Goal: Find specific page/section: Find specific page/section

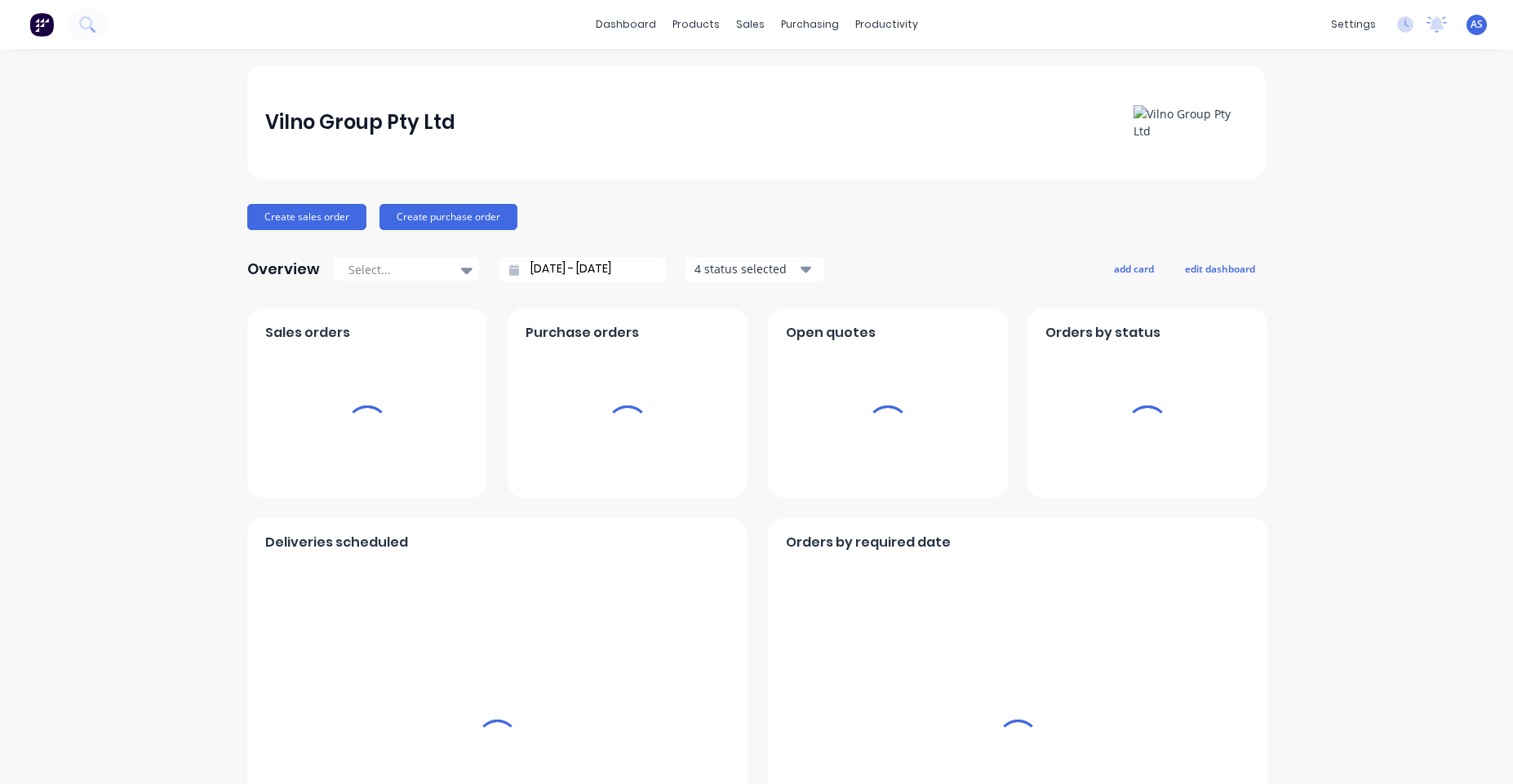
click at [750, 43] on div "dashboard products sales purchasing productivity dashboard products Product Cat…" at bounding box center [756, 24] width 1513 height 49
click at [750, 22] on div "sales" at bounding box center [750, 24] width 45 height 24
click at [766, 63] on link "Sales Orders" at bounding box center [830, 77] width 216 height 32
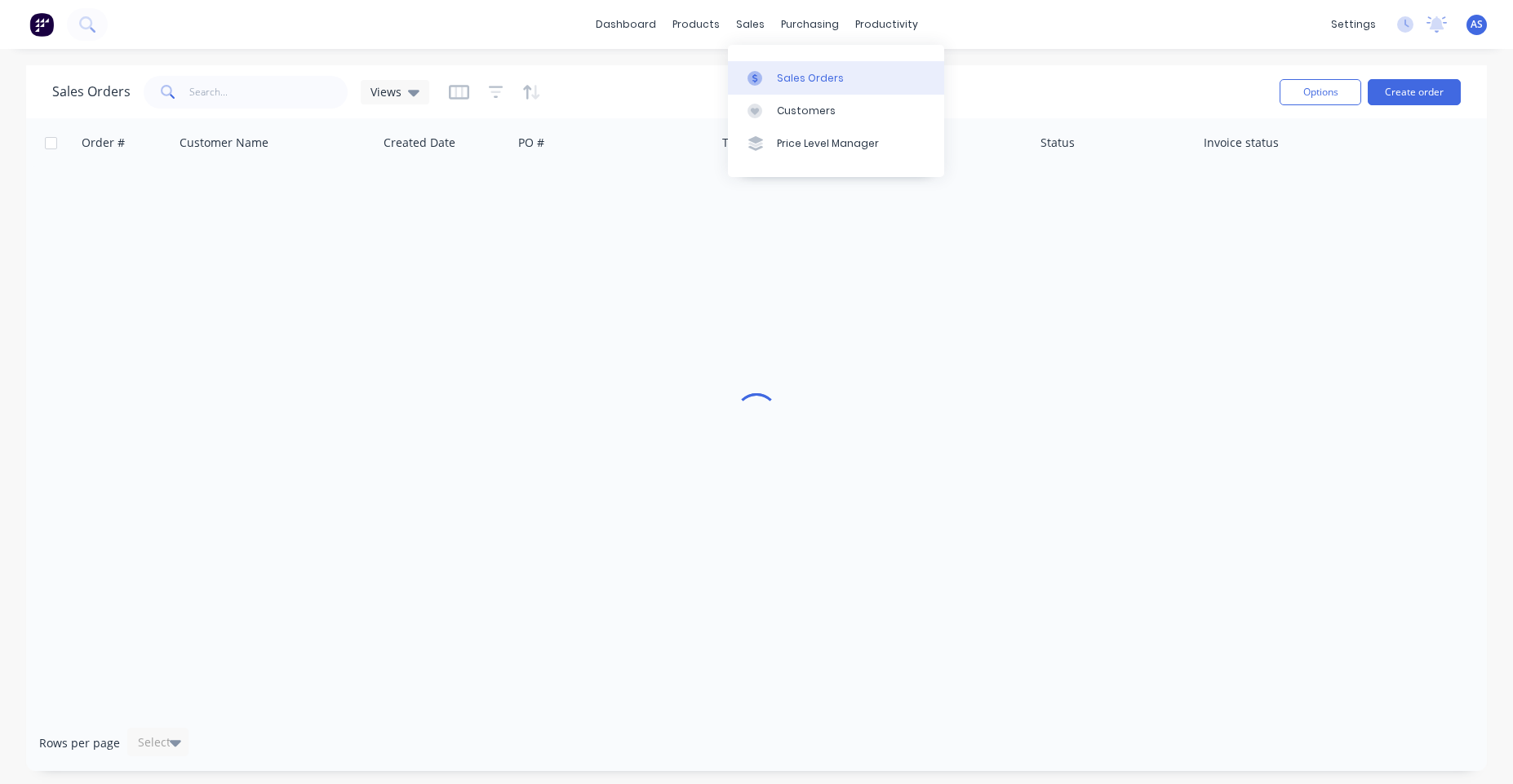
click at [796, 83] on div "Sales Orders" at bounding box center [810, 78] width 67 height 14
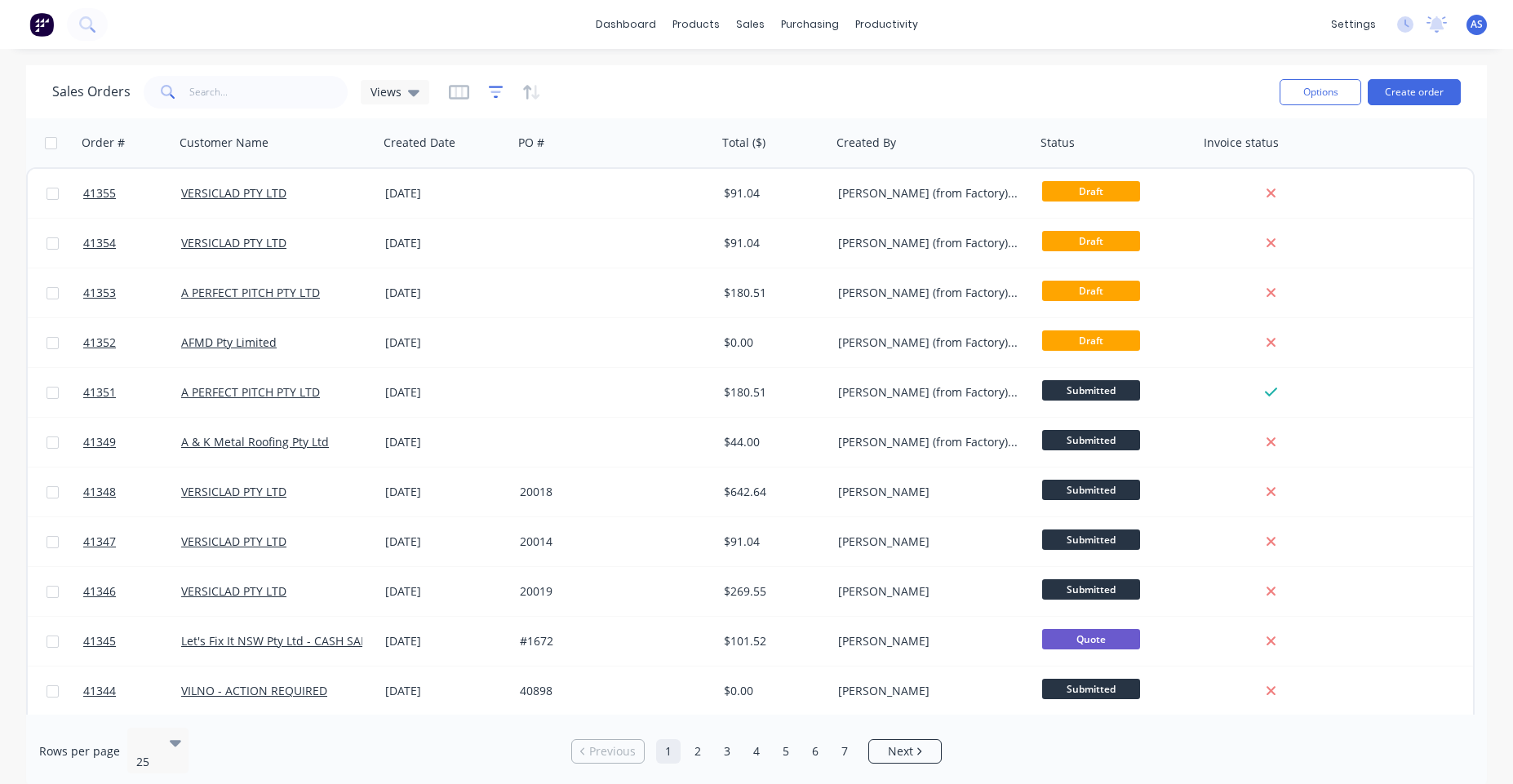
click at [490, 90] on icon "button" at bounding box center [496, 92] width 14 height 16
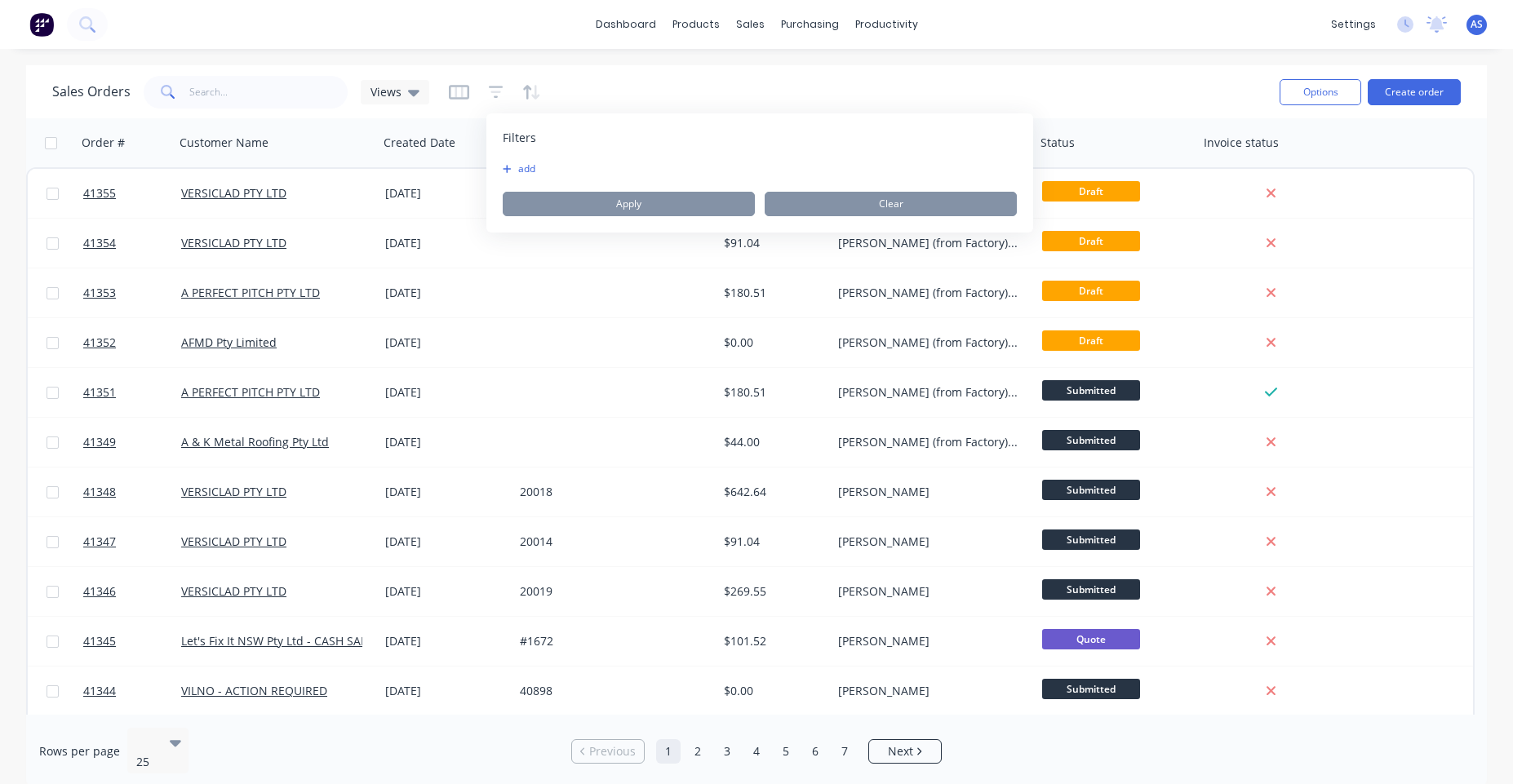
click at [520, 163] on button "add" at bounding box center [522, 169] width 40 height 13
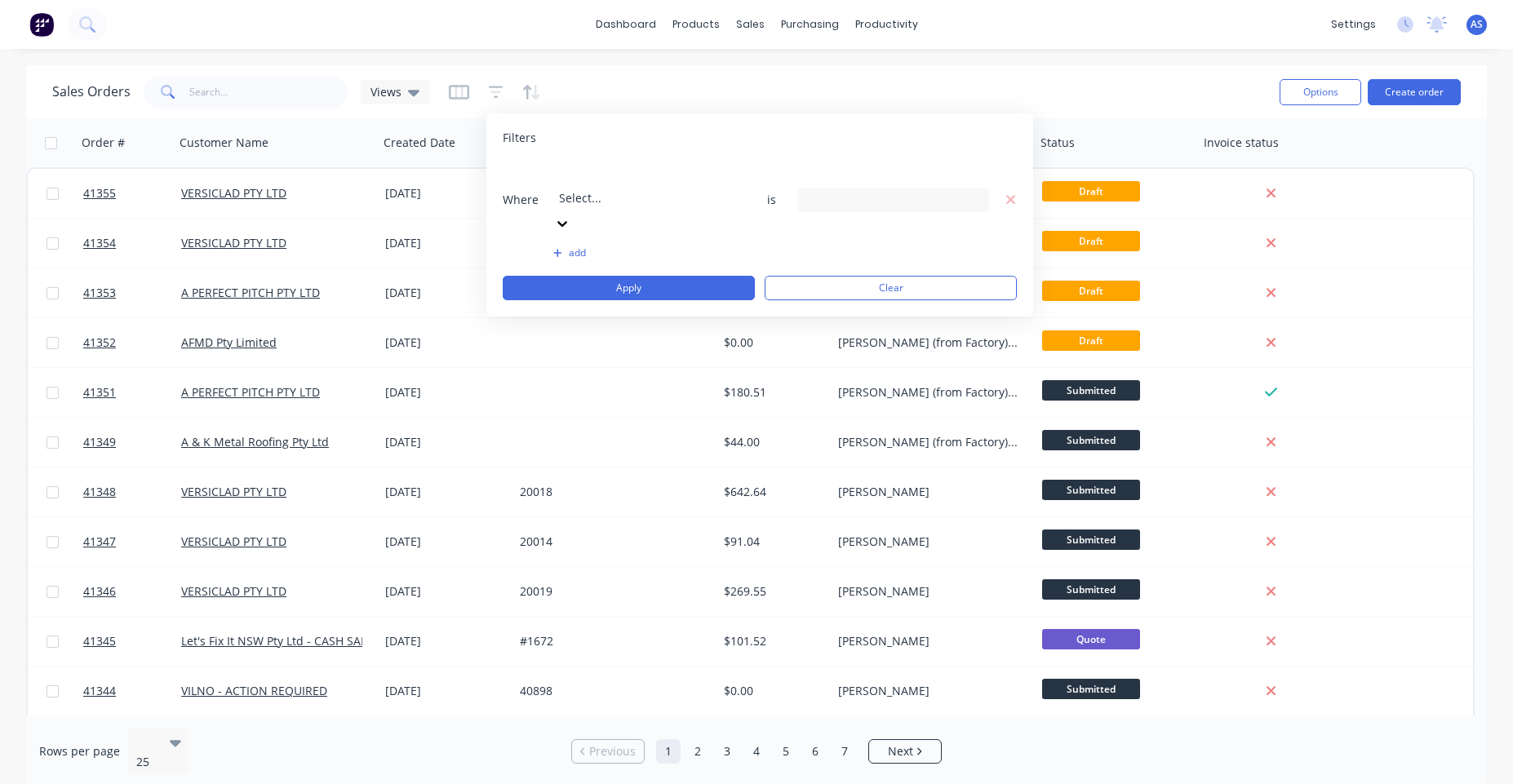
click at [579, 247] on button "add" at bounding box center [650, 253] width 192 height 13
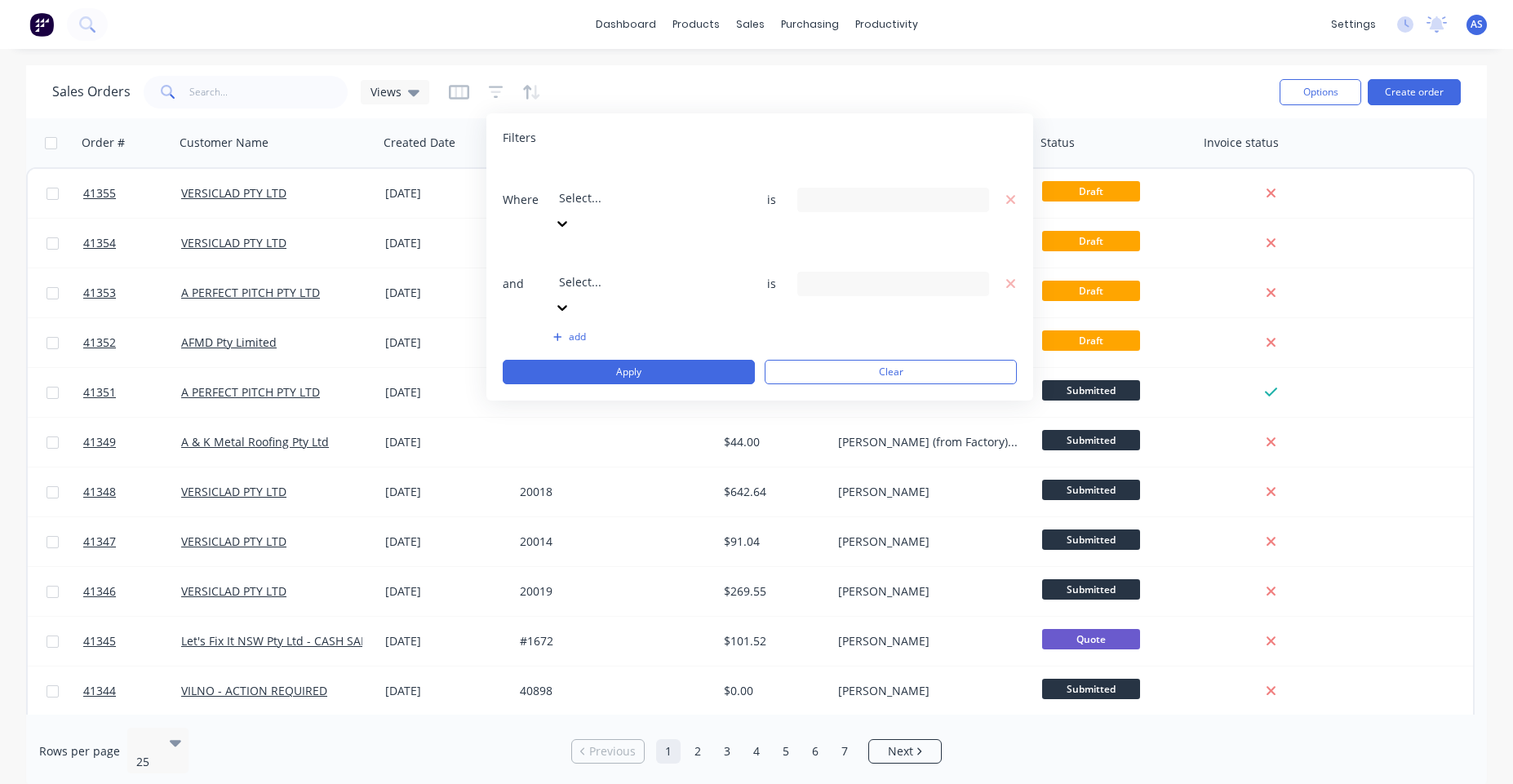
click at [653, 188] on div "Select..." at bounding box center [676, 186] width 245 height 46
click at [702, 161] on div "Filters Where 20 results available. Use Up and Down to choose options, press En…" at bounding box center [759, 257] width 547 height 287
click at [1017, 213] on div "Filters Where Select... is and Select... is add Apply Clear" at bounding box center [759, 257] width 547 height 287
drag, startPoint x: 1015, startPoint y: 213, endPoint x: 982, endPoint y: 213, distance: 33.0
click at [1012, 276] on icon "button" at bounding box center [1010, 283] width 12 height 14
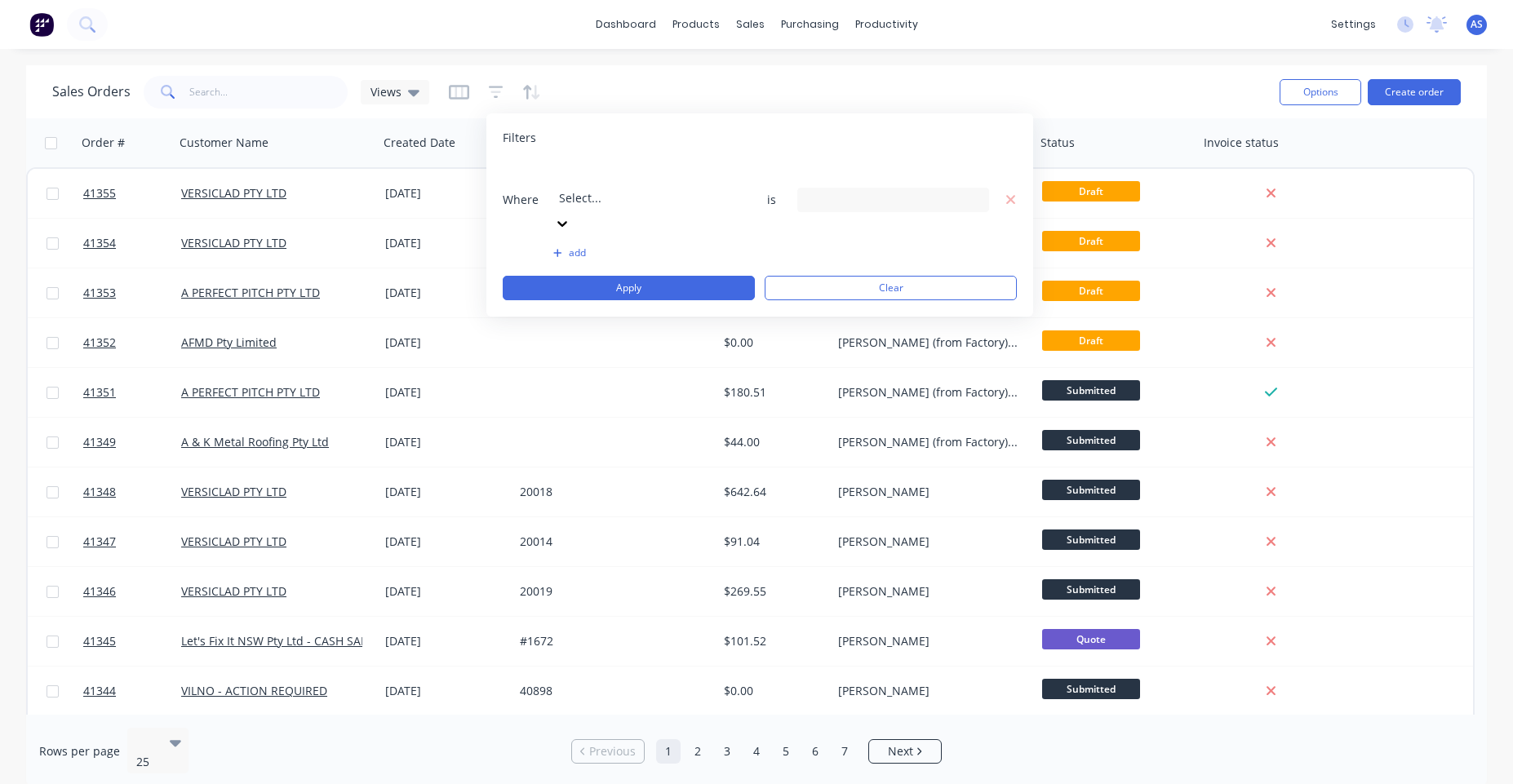
click at [670, 175] on div at bounding box center [677, 176] width 235 height 21
click at [813, 187] on input at bounding box center [893, 199] width 190 height 24
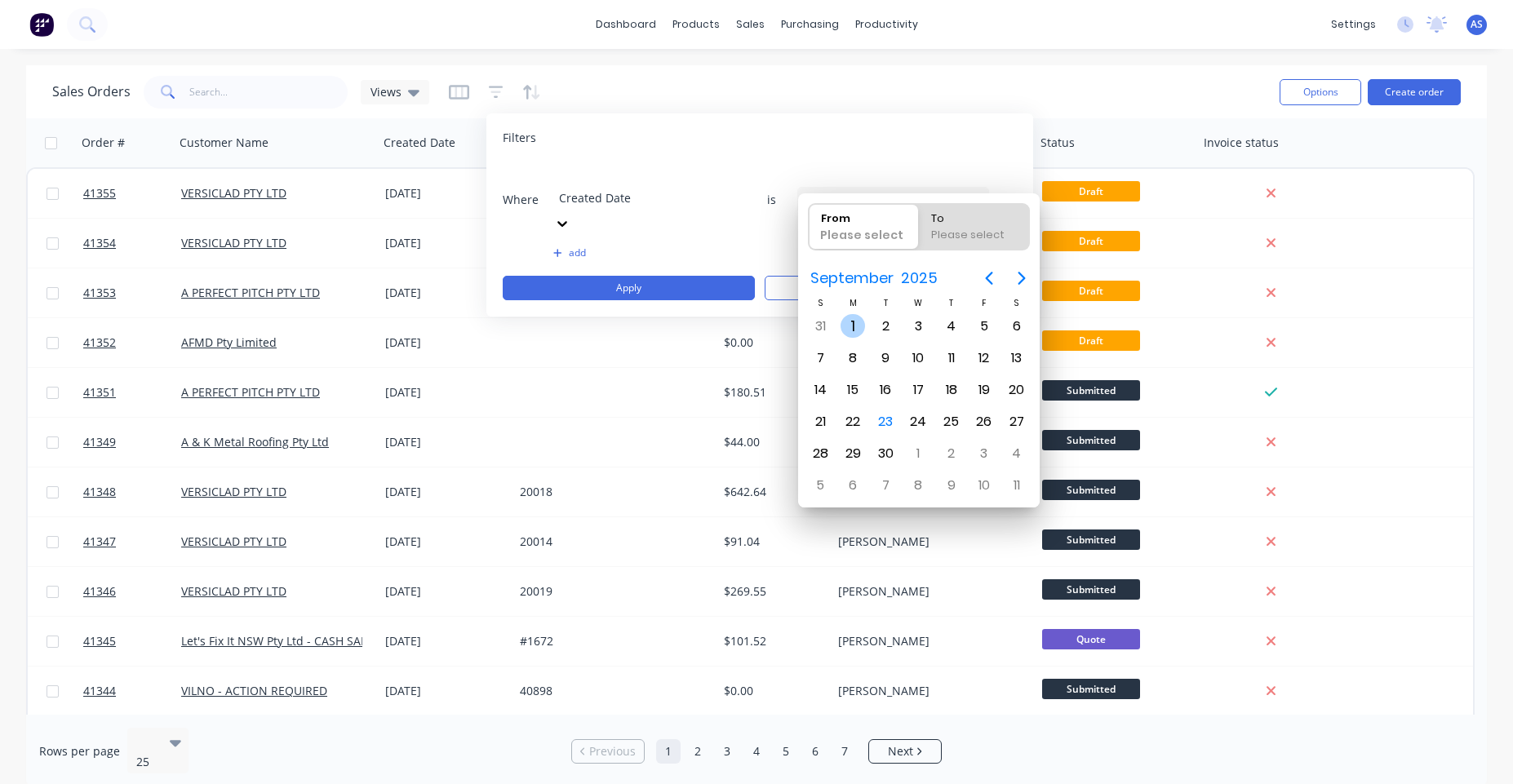
click at [850, 326] on div "1" at bounding box center [853, 326] width 24 height 24
type input "[DATE]"
radio input "false"
radio input "true"
click at [845, 70] on div "Sales Orders Views Options Create order" at bounding box center [756, 91] width 1461 height 53
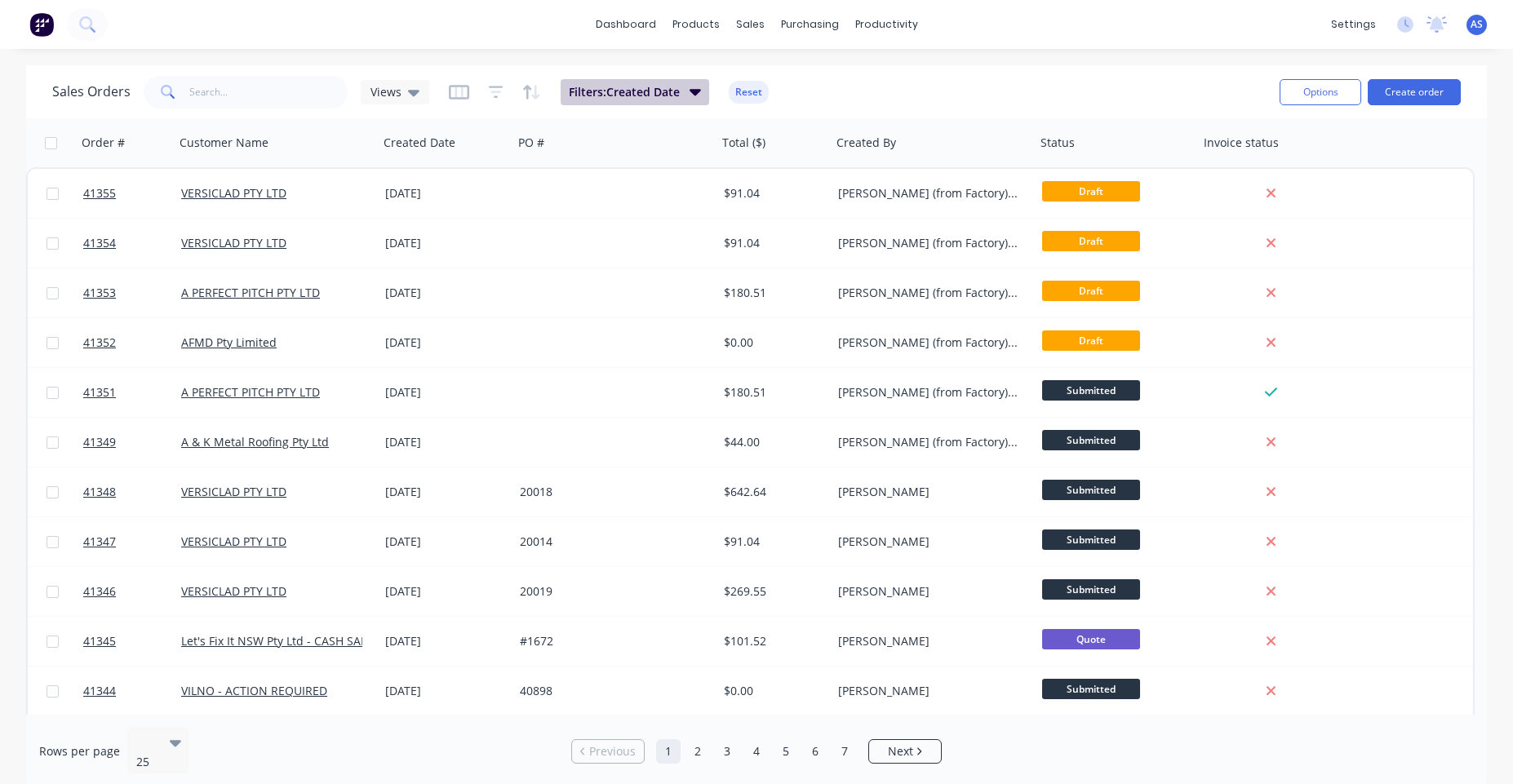
click at [689, 97] on icon "button" at bounding box center [695, 91] width 12 height 18
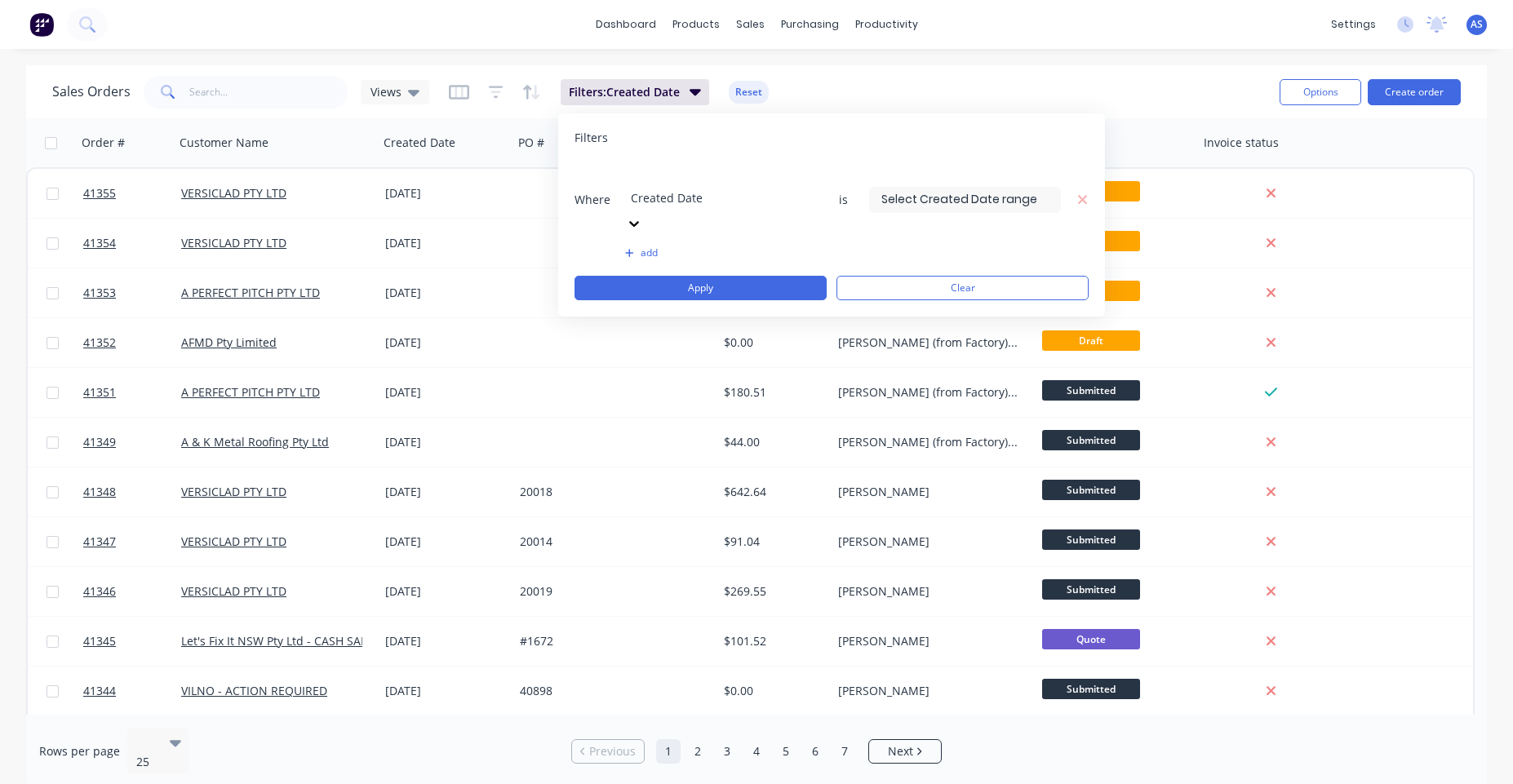
drag, startPoint x: 888, startPoint y: 170, endPoint x: 895, endPoint y: 178, distance: 10.6
click at [888, 187] on input at bounding box center [965, 199] width 190 height 24
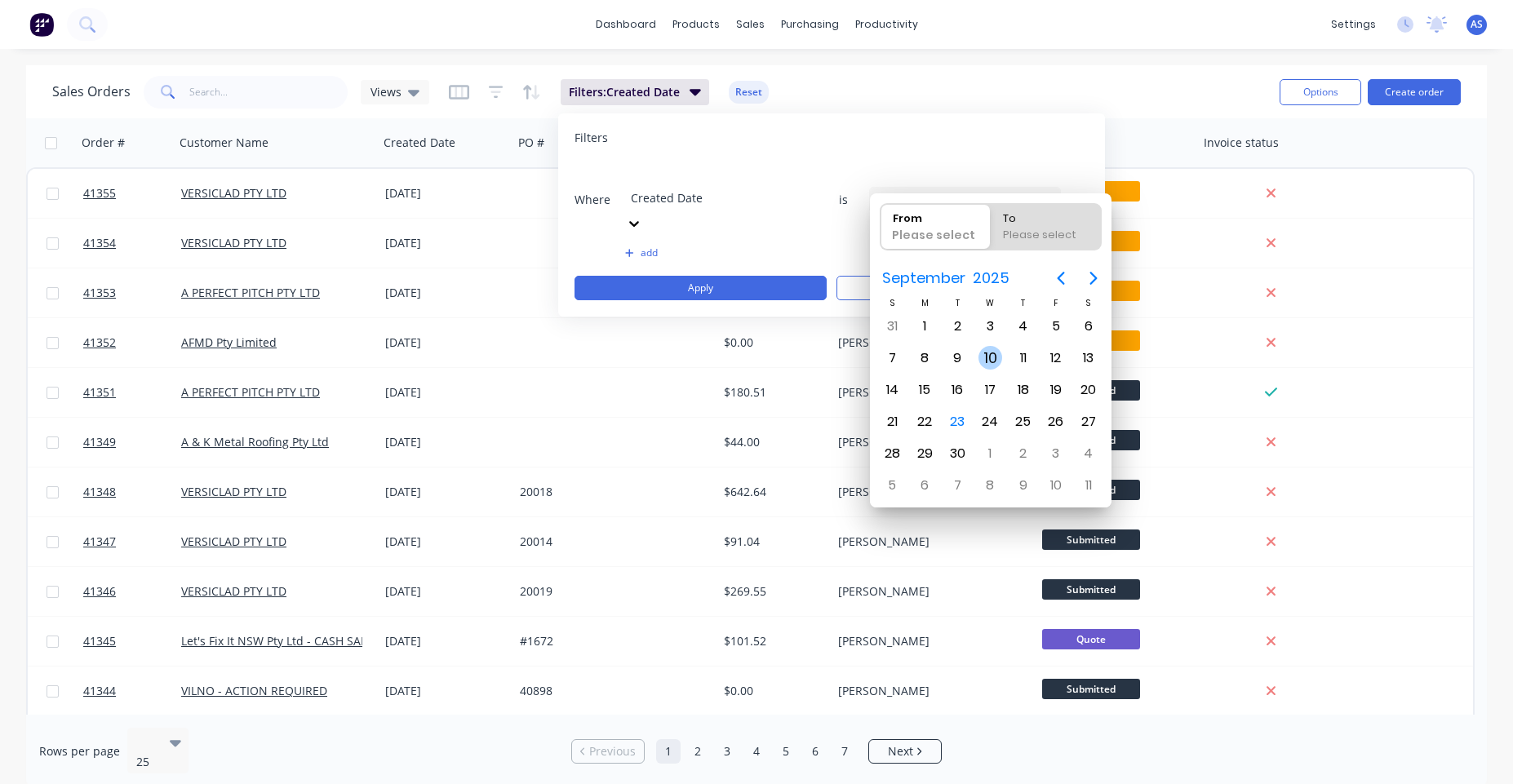
click at [1009, 364] on div "11" at bounding box center [1023, 358] width 32 height 31
type input "[DATE]"
radio input "false"
radio input "true"
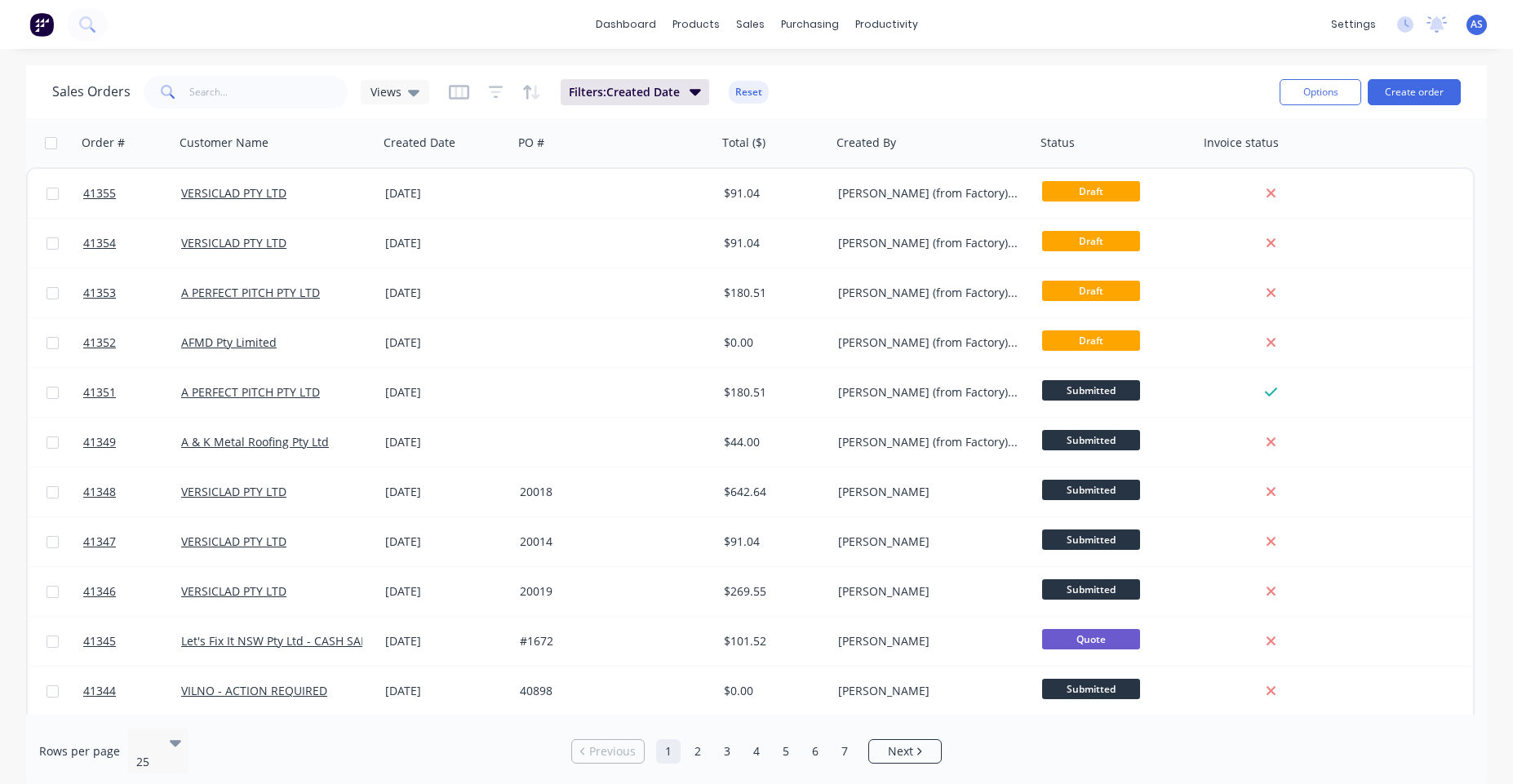
click at [1030, 92] on div "Sales Orders Views Filters: Created Date Reset" at bounding box center [659, 91] width 1214 height 40
click at [666, 91] on span "Filters: Created Date" at bounding box center [625, 92] width 111 height 16
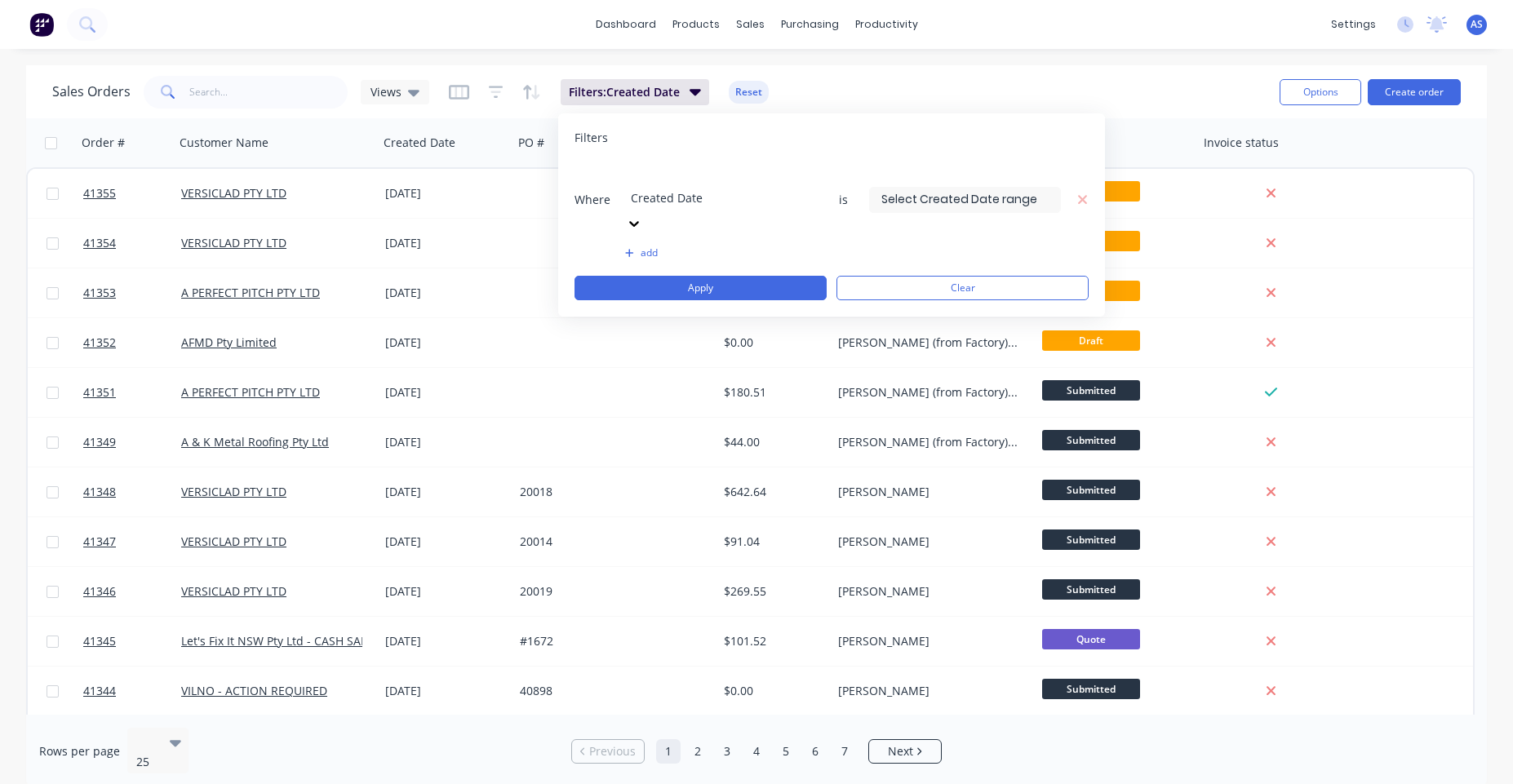
click at [931, 187] on input at bounding box center [965, 199] width 190 height 24
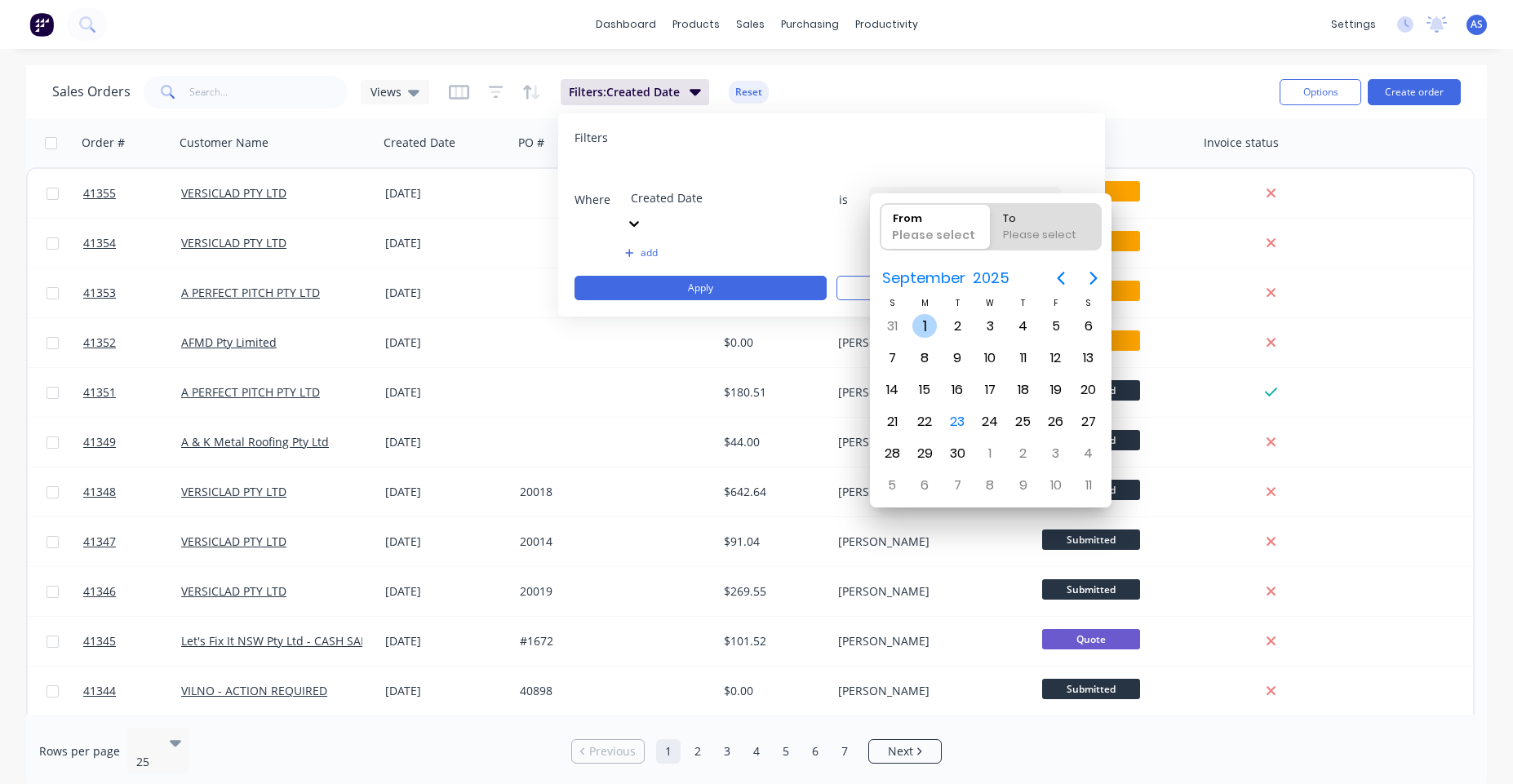
drag, startPoint x: 940, startPoint y: 330, endPoint x: 934, endPoint y: 340, distance: 11.7
click at [938, 330] on div "[DATE]" at bounding box center [924, 326] width 32 height 31
type input "[DATE]"
radio input "false"
radio input "true"
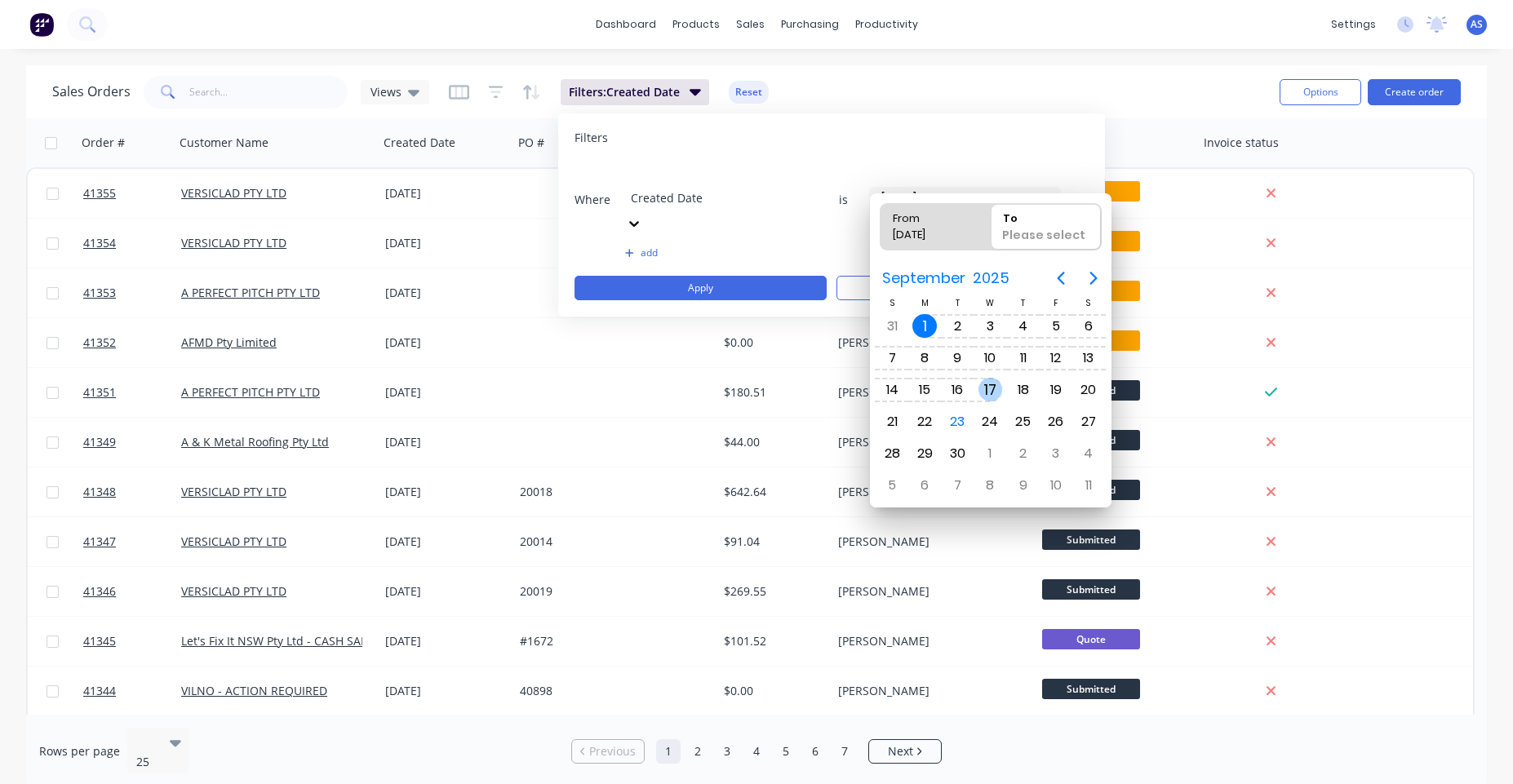
click at [997, 393] on div "17" at bounding box center [990, 389] width 24 height 24
type input "[DATE] - [DATE]"
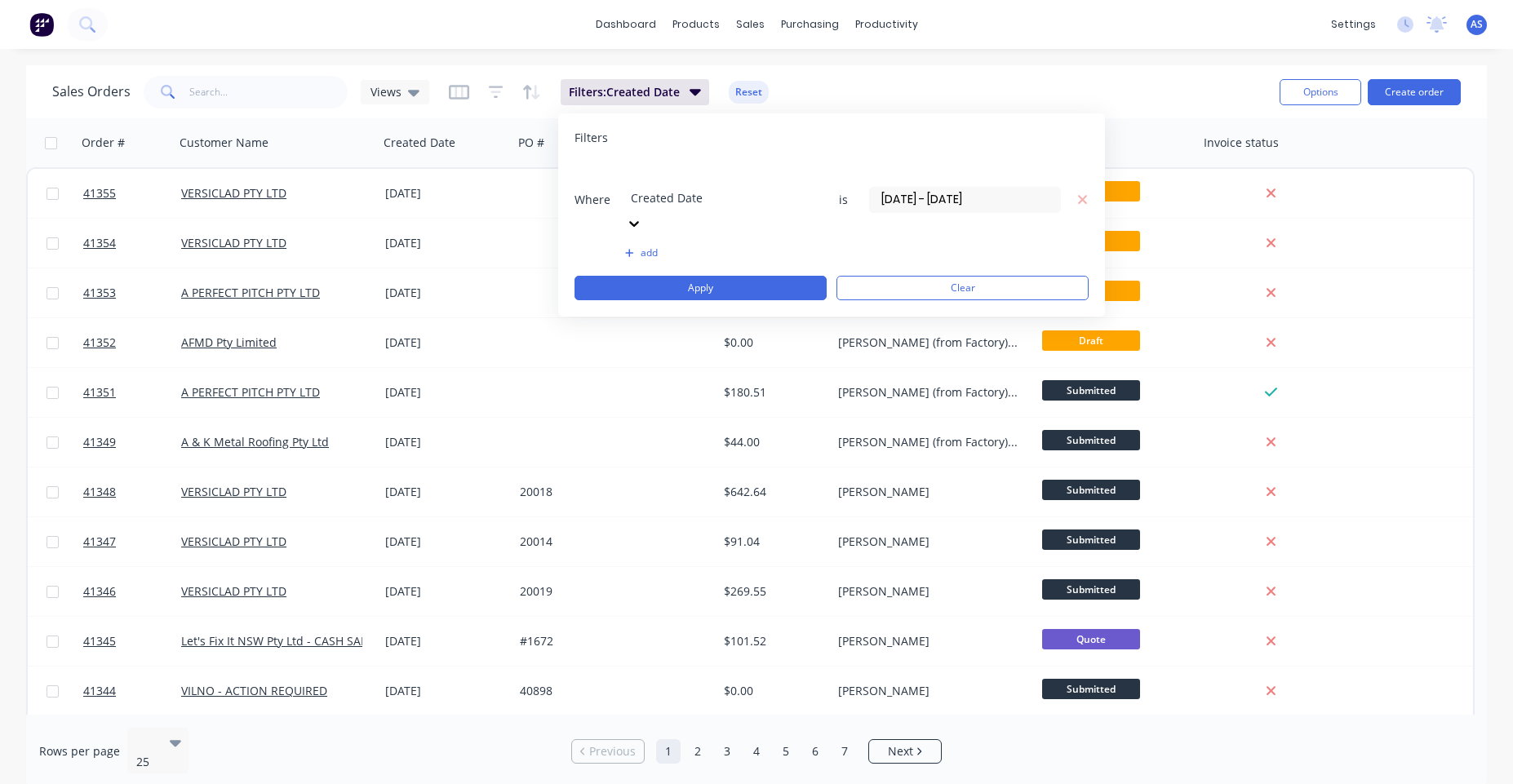
click at [972, 75] on div "Sales Orders Views Filters: Created Date Reset" at bounding box center [659, 91] width 1214 height 40
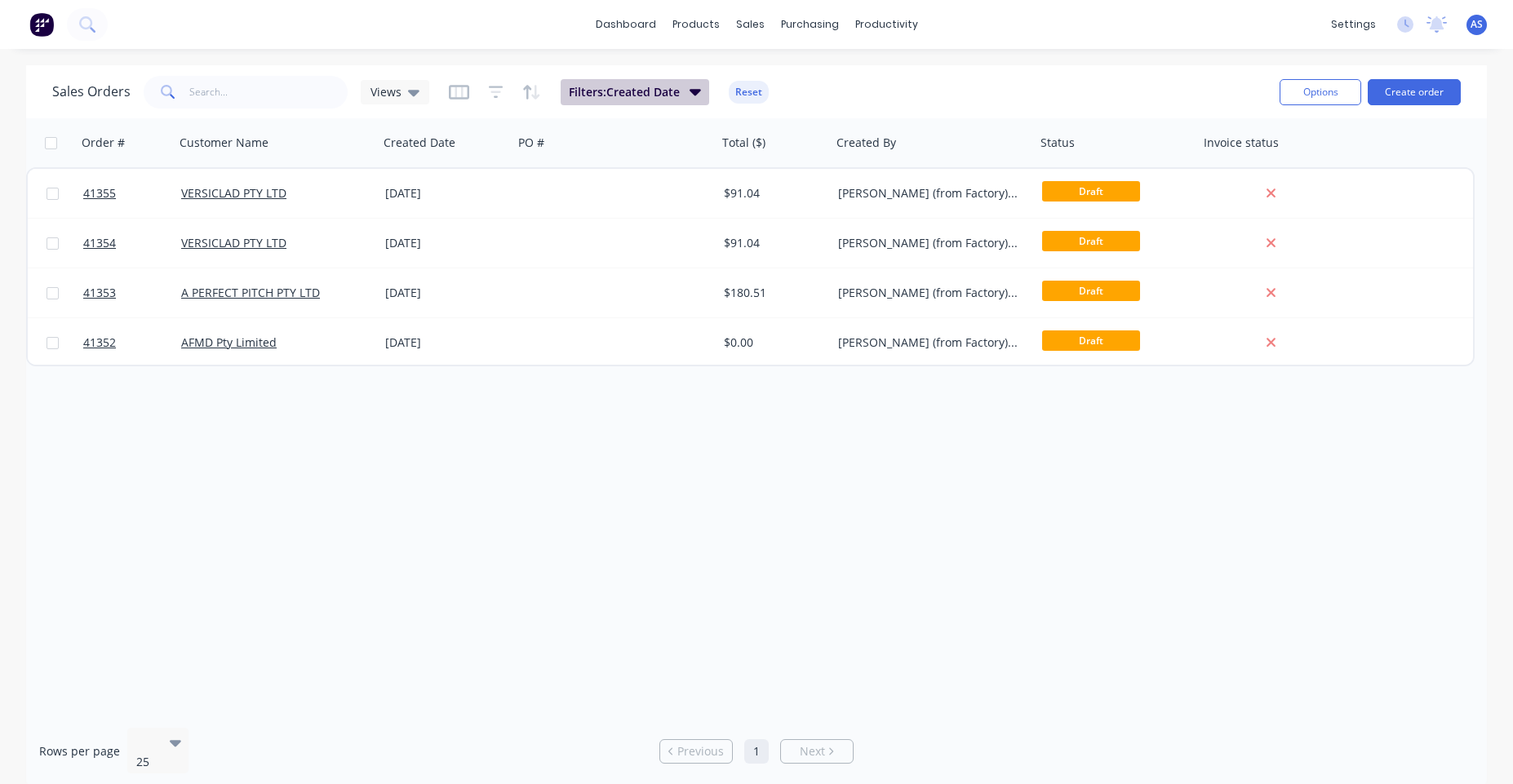
click at [669, 79] on button "Filters: Created Date" at bounding box center [634, 91] width 148 height 26
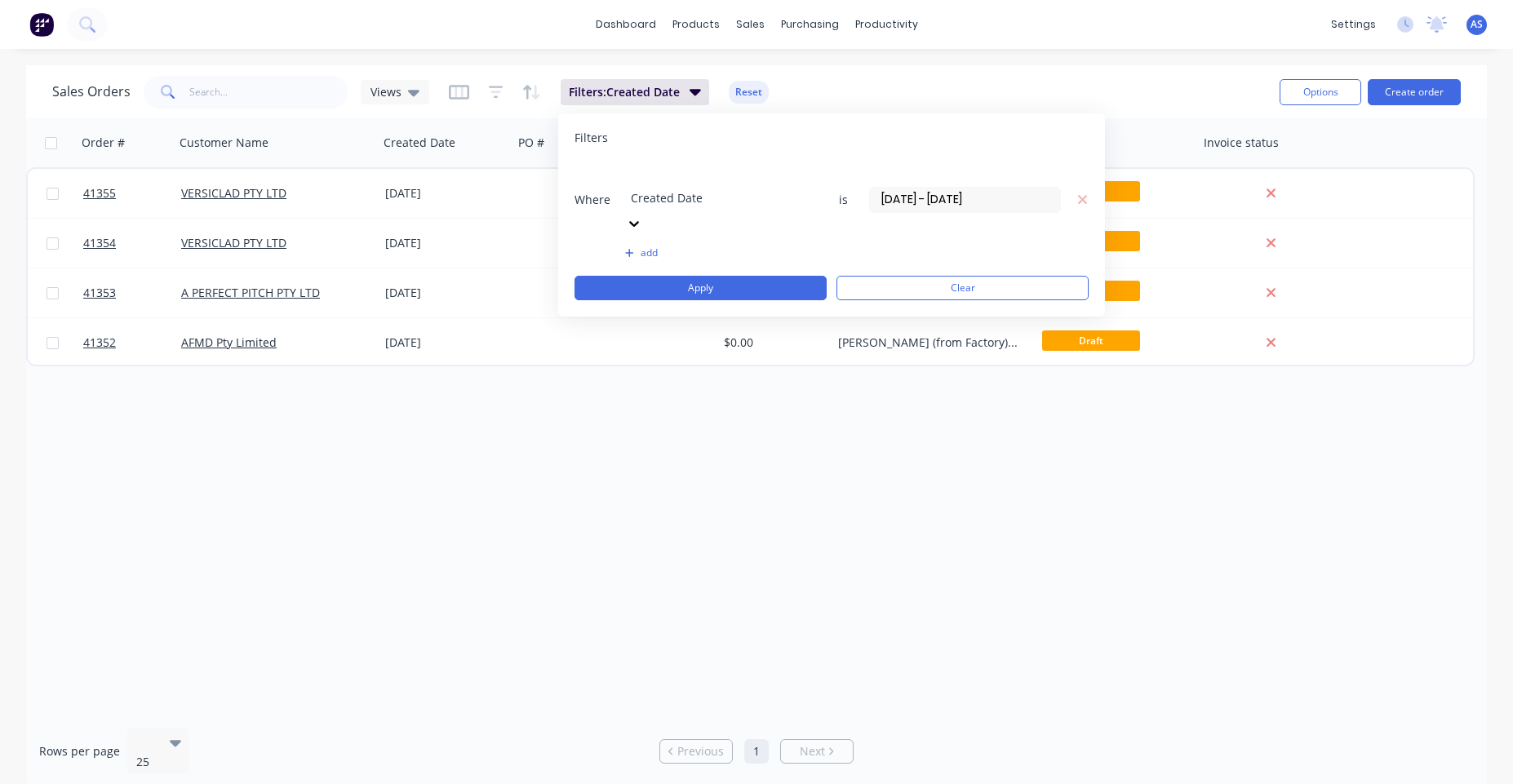
click at [905, 187] on input "[DATE] - [DATE]" at bounding box center [965, 199] width 190 height 24
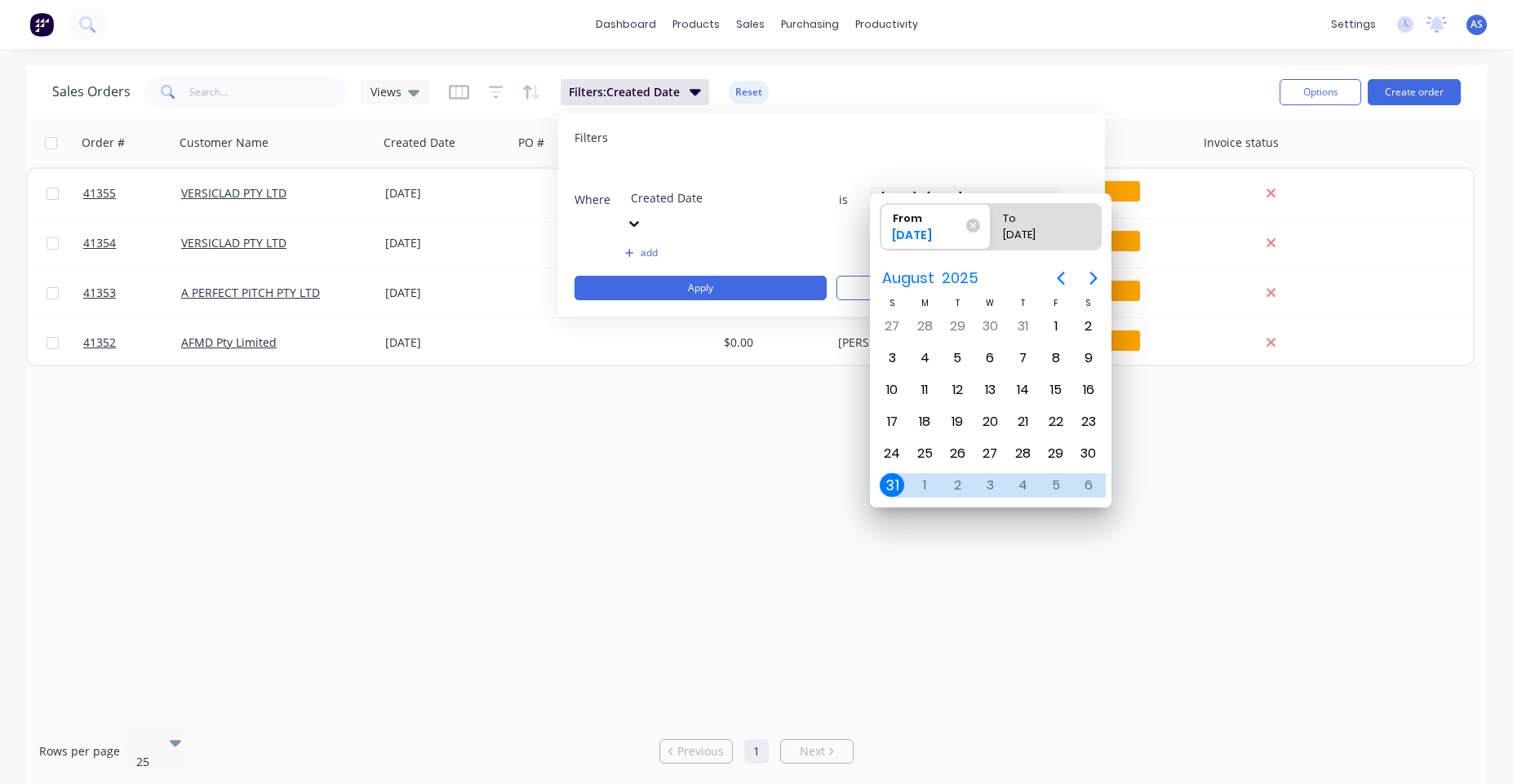
drag, startPoint x: 1050, startPoint y: 217, endPoint x: 1071, endPoint y: 221, distance: 21.4
click at [1051, 217] on div "To" at bounding box center [1037, 214] width 83 height 22
click at [992, 217] on input "To [DATE]" at bounding box center [991, 226] width 1 height 46
radio input "true"
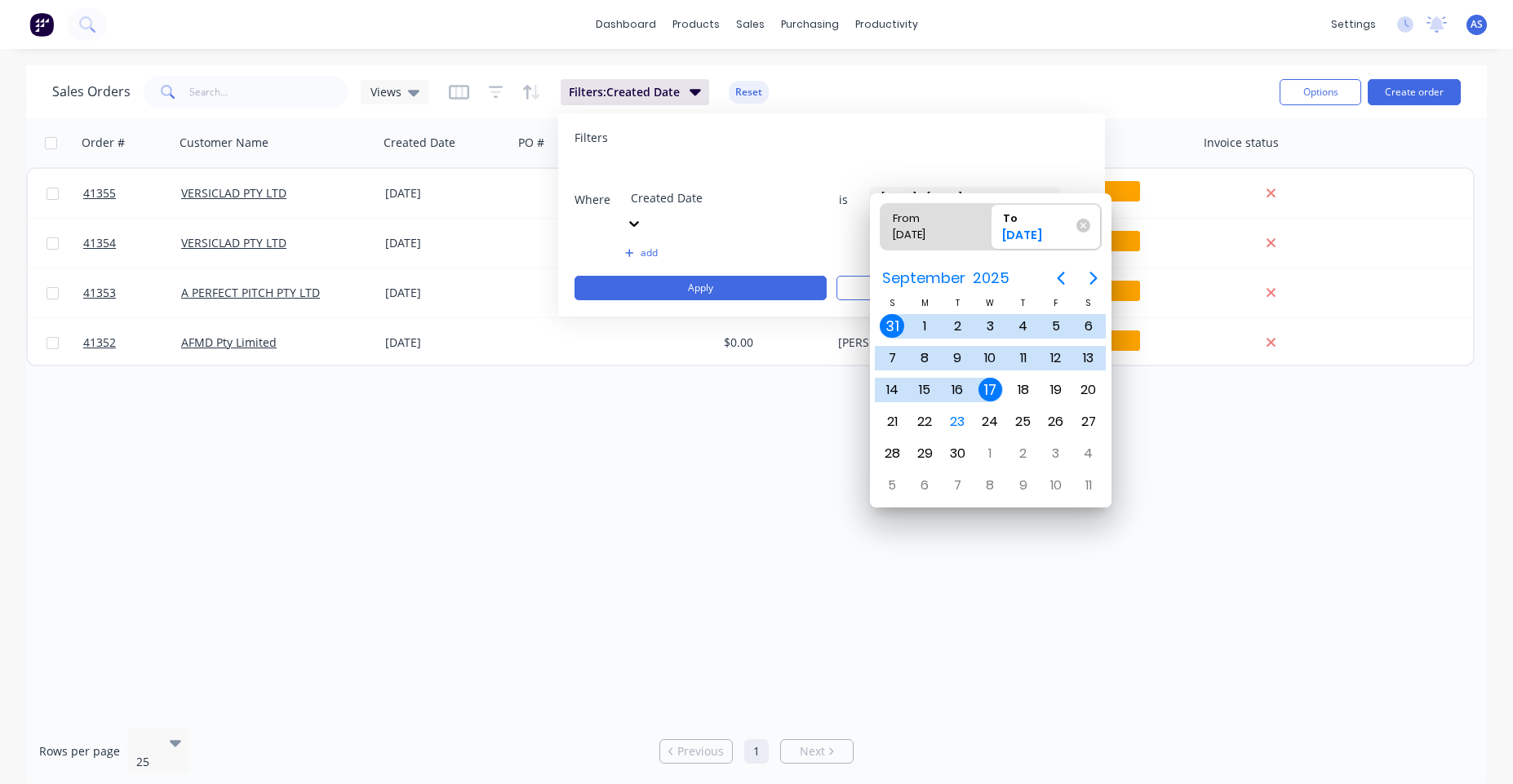
click at [1093, 222] on span "To [DATE]" at bounding box center [1045, 226] width 110 height 46
click at [992, 222] on input "To [DATE]" at bounding box center [991, 226] width 1 height 46
click at [1086, 230] on icon at bounding box center [1082, 225] width 13 height 13
click at [992, 230] on input "To [DATE]" at bounding box center [991, 226] width 1 height 46
type input "[DATE]"
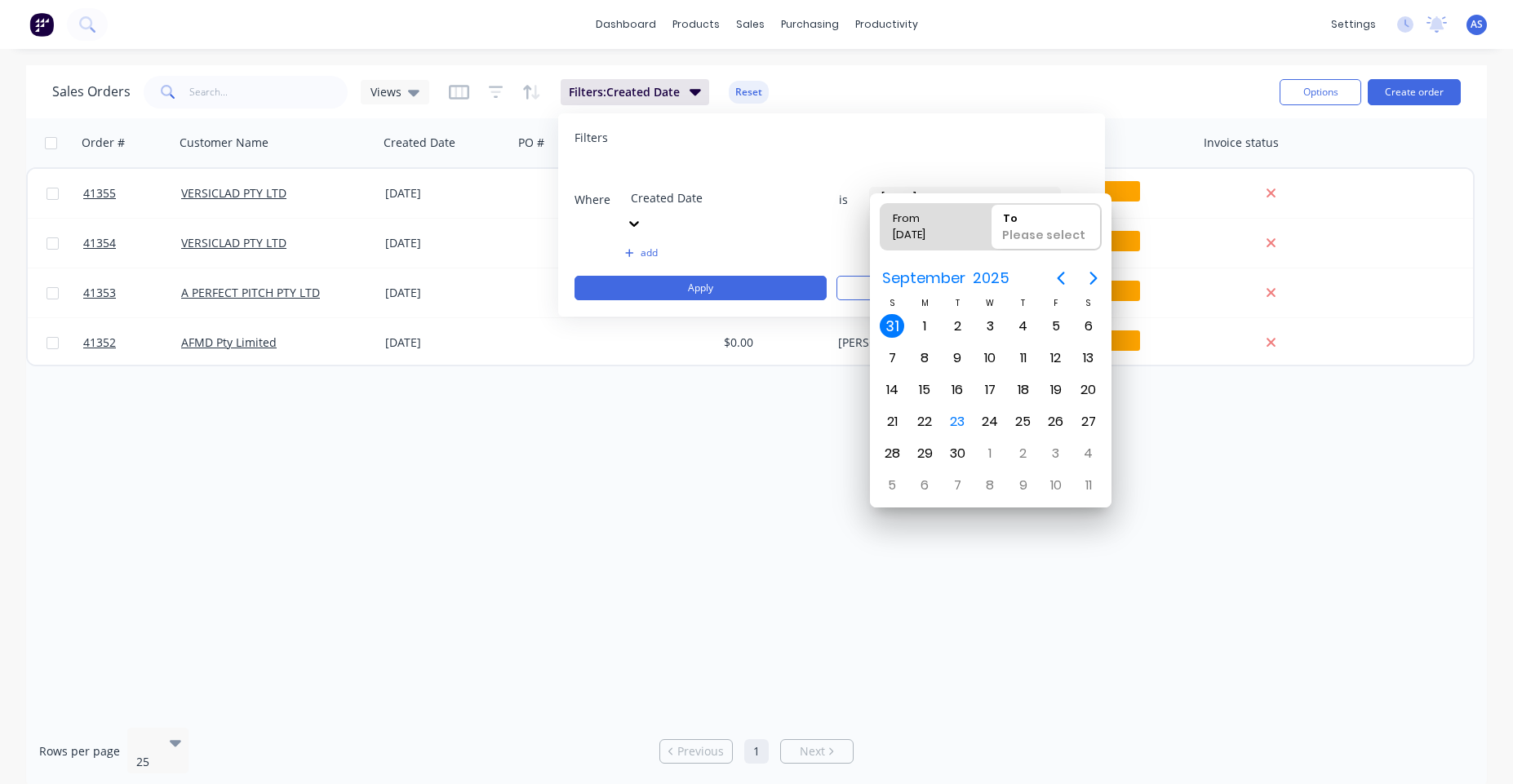
click at [1057, 73] on div "Sales Orders Views Filters: Created Date Reset" at bounding box center [659, 91] width 1214 height 40
